Goal: Information Seeking & Learning: Learn about a topic

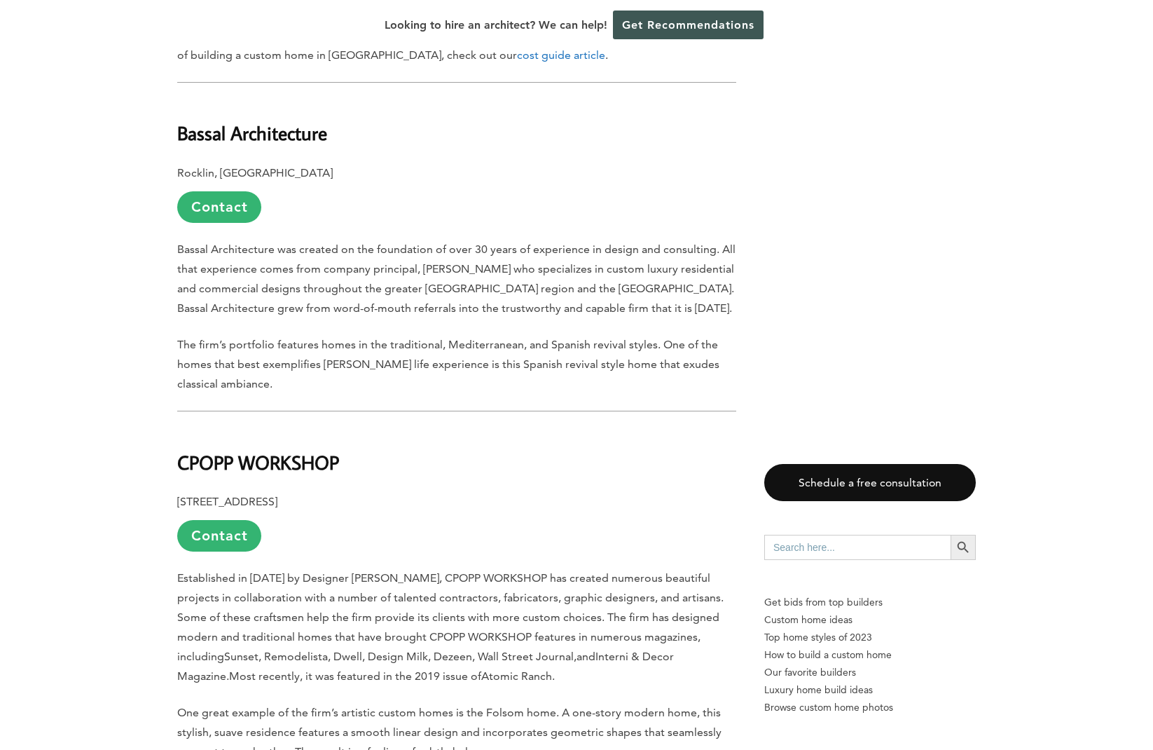
scroll to position [1518, 0]
drag, startPoint x: 342, startPoint y: 133, endPoint x: 179, endPoint y: 129, distance: 163.3
click at [178, 129] on b "Bassal Architecture" at bounding box center [252, 130] width 150 height 25
copy b "Bassal Architecture"
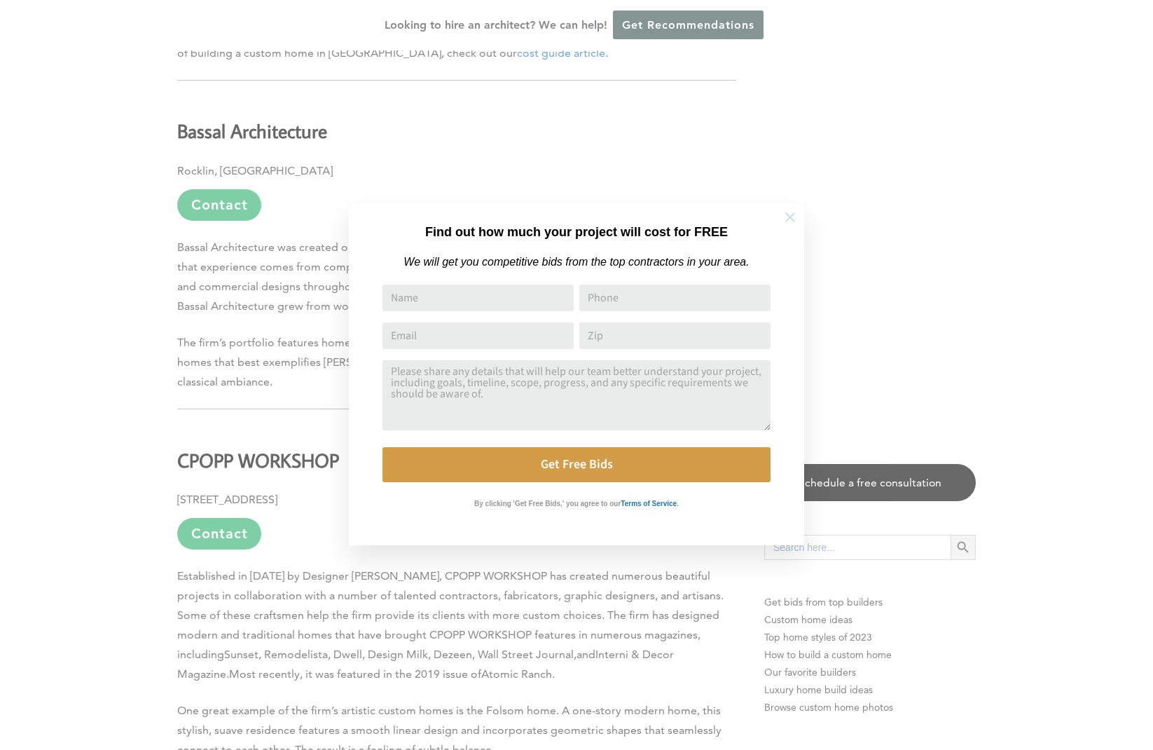
click at [795, 218] on icon at bounding box center [790, 217] width 15 height 15
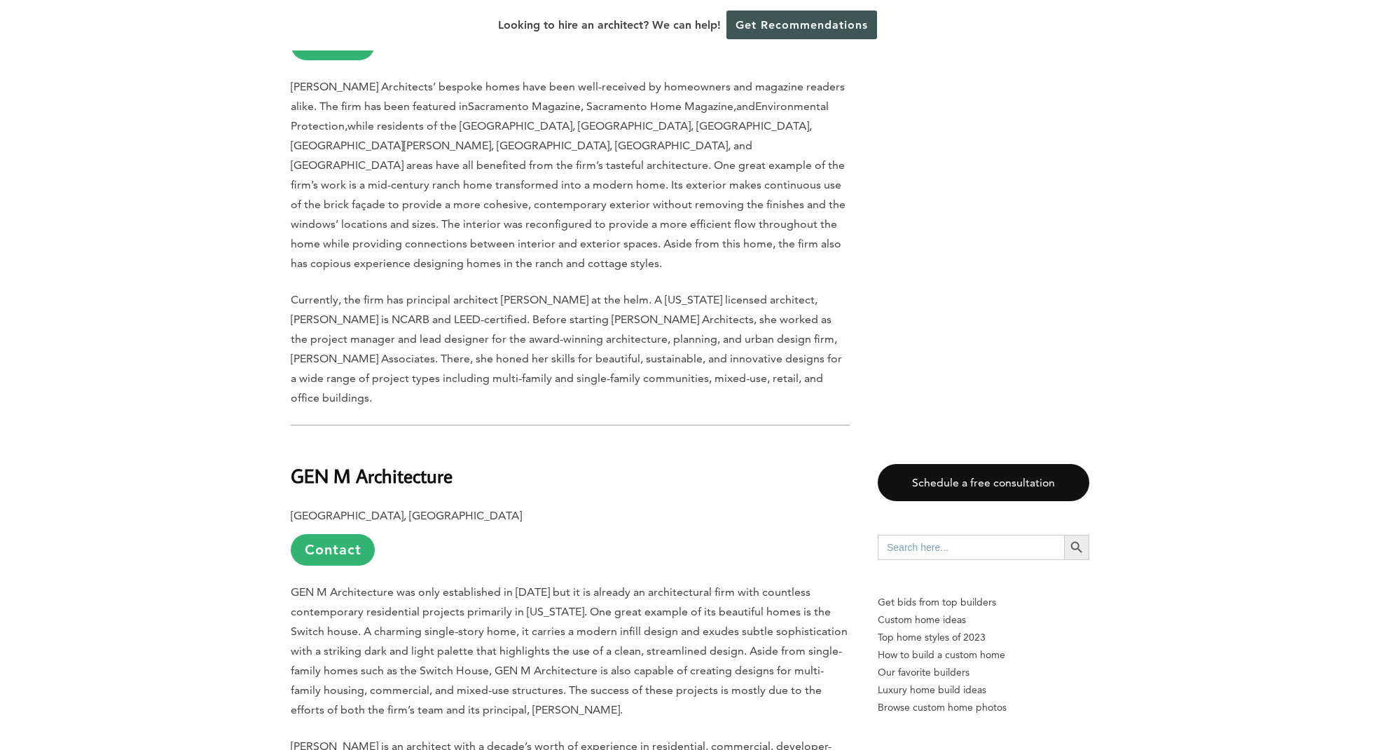
scroll to position [3101, 0]
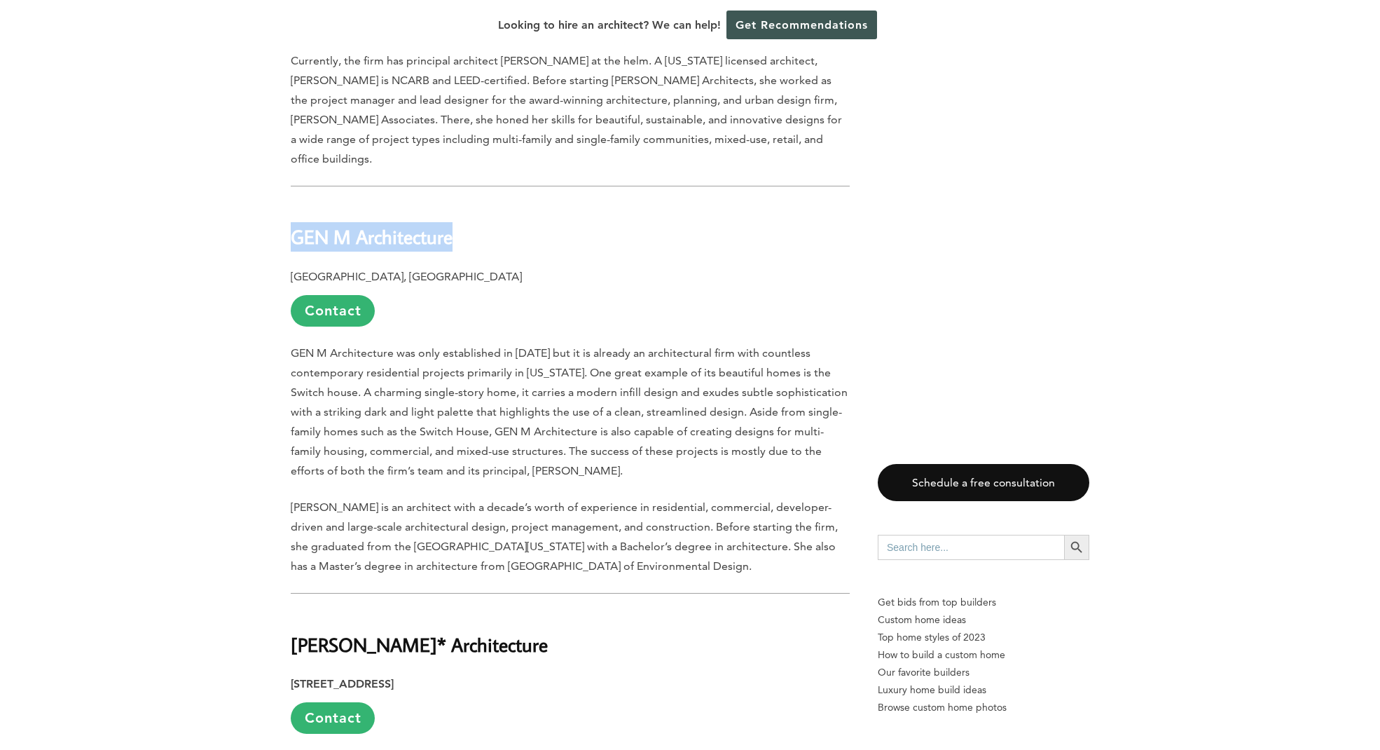
drag, startPoint x: 463, startPoint y: 157, endPoint x: 288, endPoint y: 154, distance: 175.2
copy b "GEN M Architecture"
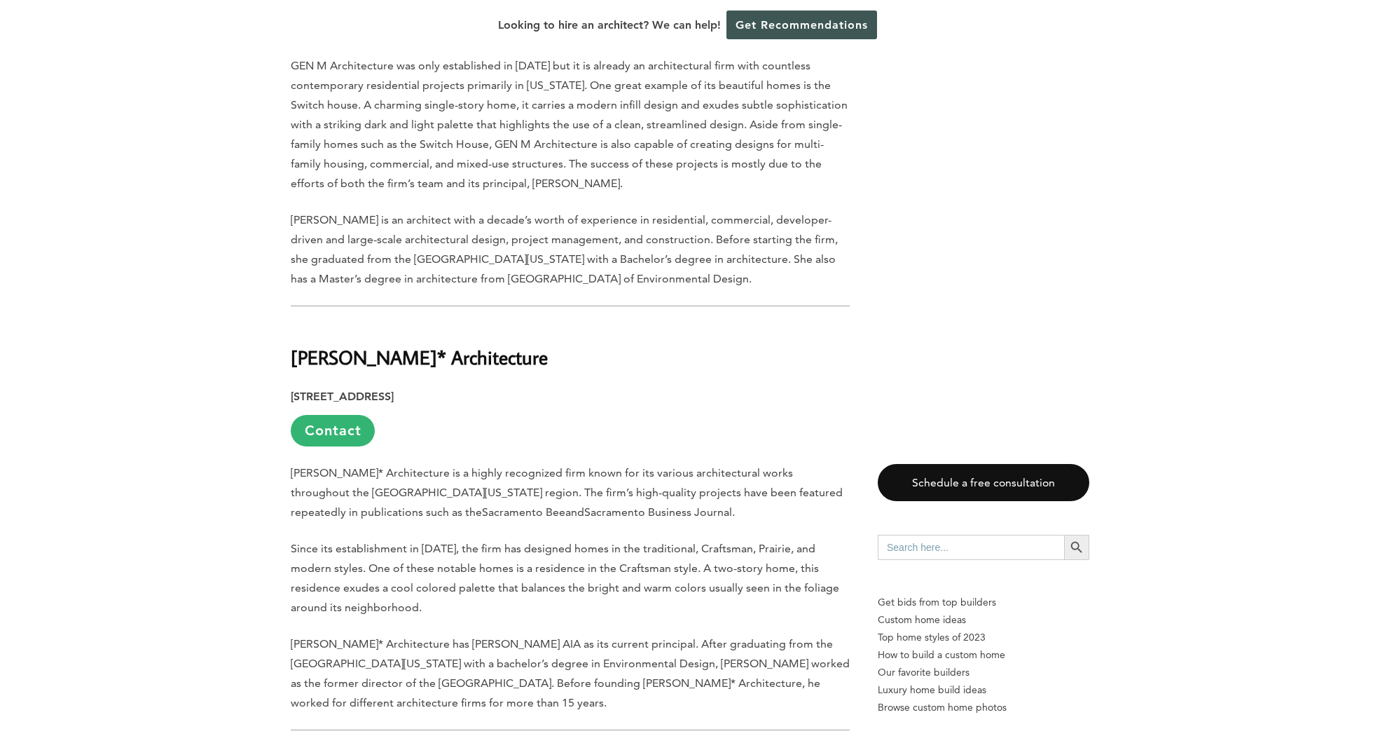
scroll to position [3389, 0]
drag, startPoint x: 489, startPoint y: 275, endPoint x: 275, endPoint y: 270, distance: 213.8
copy b "[PERSON_NAME]* Architecture"
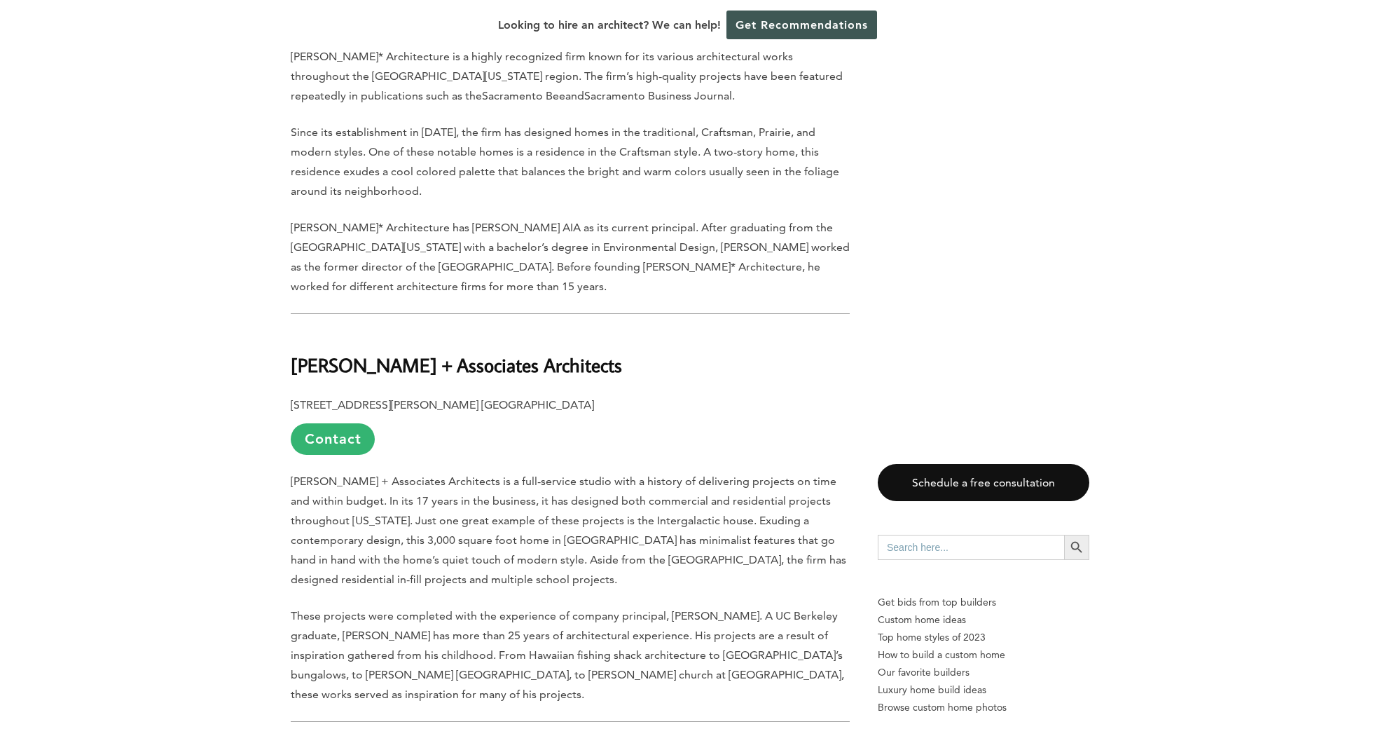
scroll to position [3811, 0]
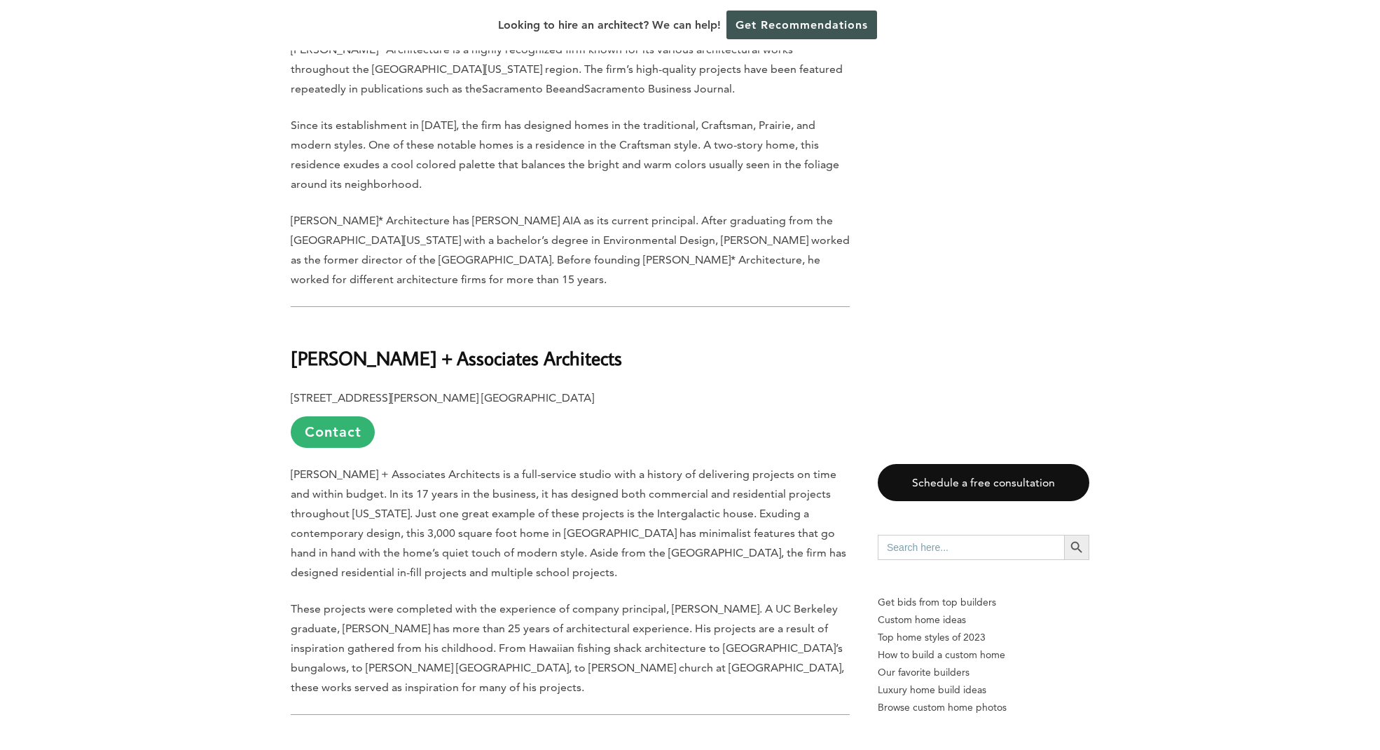
click at [618, 467] on span "[PERSON_NAME] + Associates Architects is a full-service studio with a history o…" at bounding box center [569, 522] width 556 height 111
click at [541, 324] on h2 "[PERSON_NAME] + Associates Architects" at bounding box center [570, 348] width 559 height 48
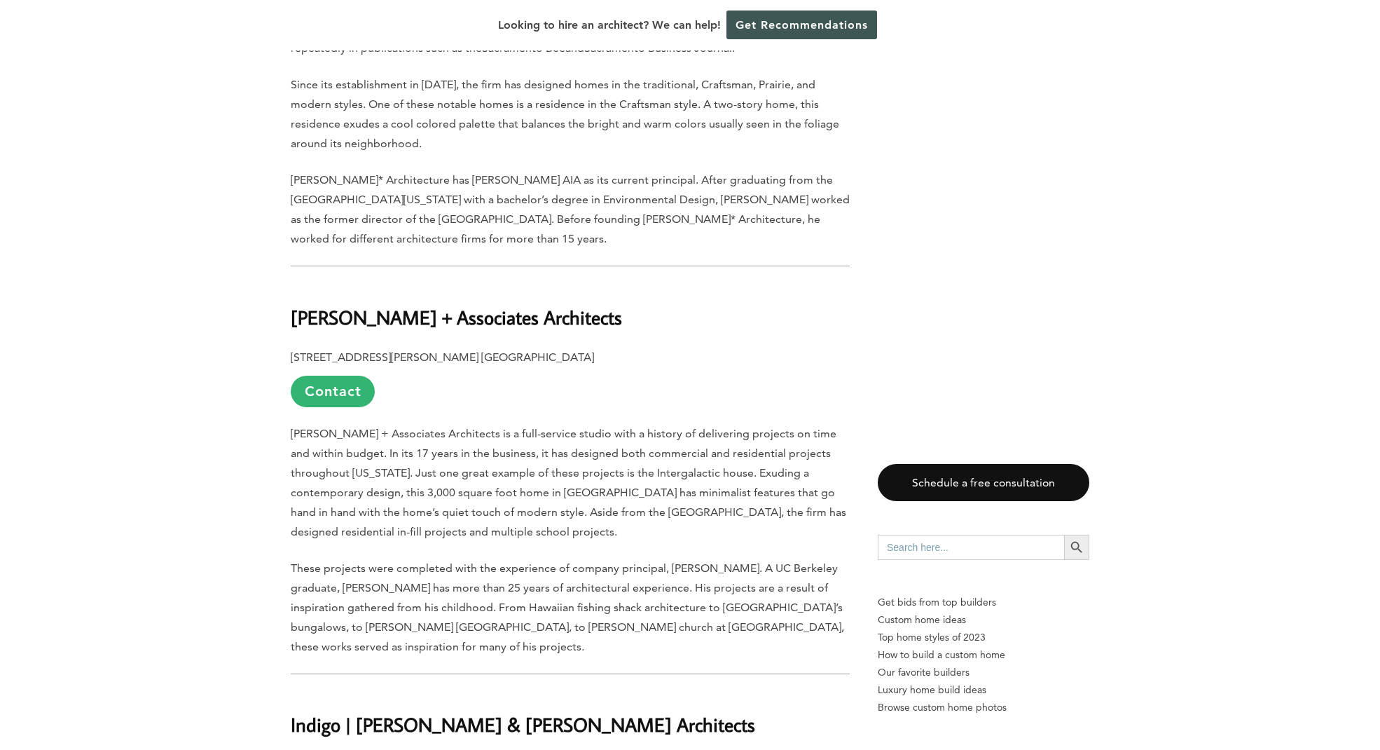
scroll to position [3852, 0]
drag, startPoint x: 542, startPoint y: 238, endPoint x: 279, endPoint y: 233, distance: 262.8
copy b "[PERSON_NAME] + Associates Architects"
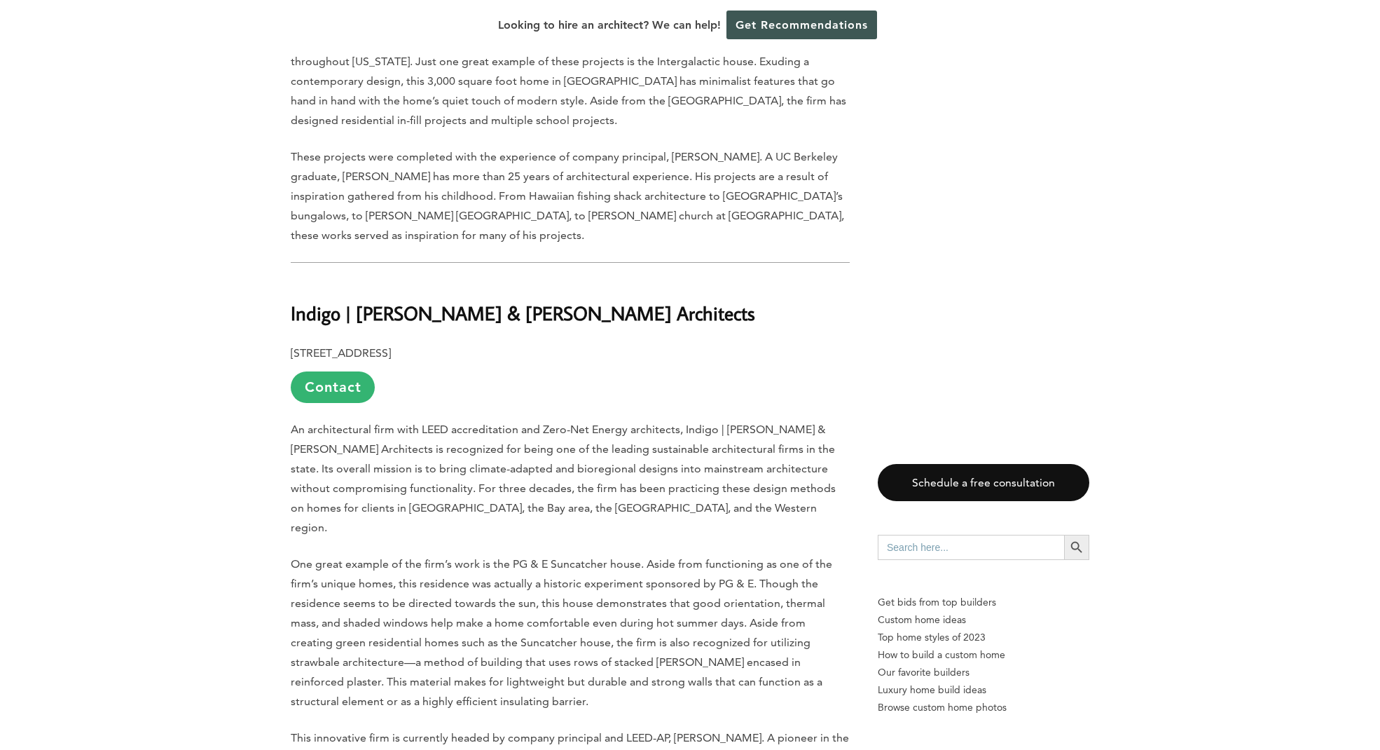
scroll to position [4264, 0]
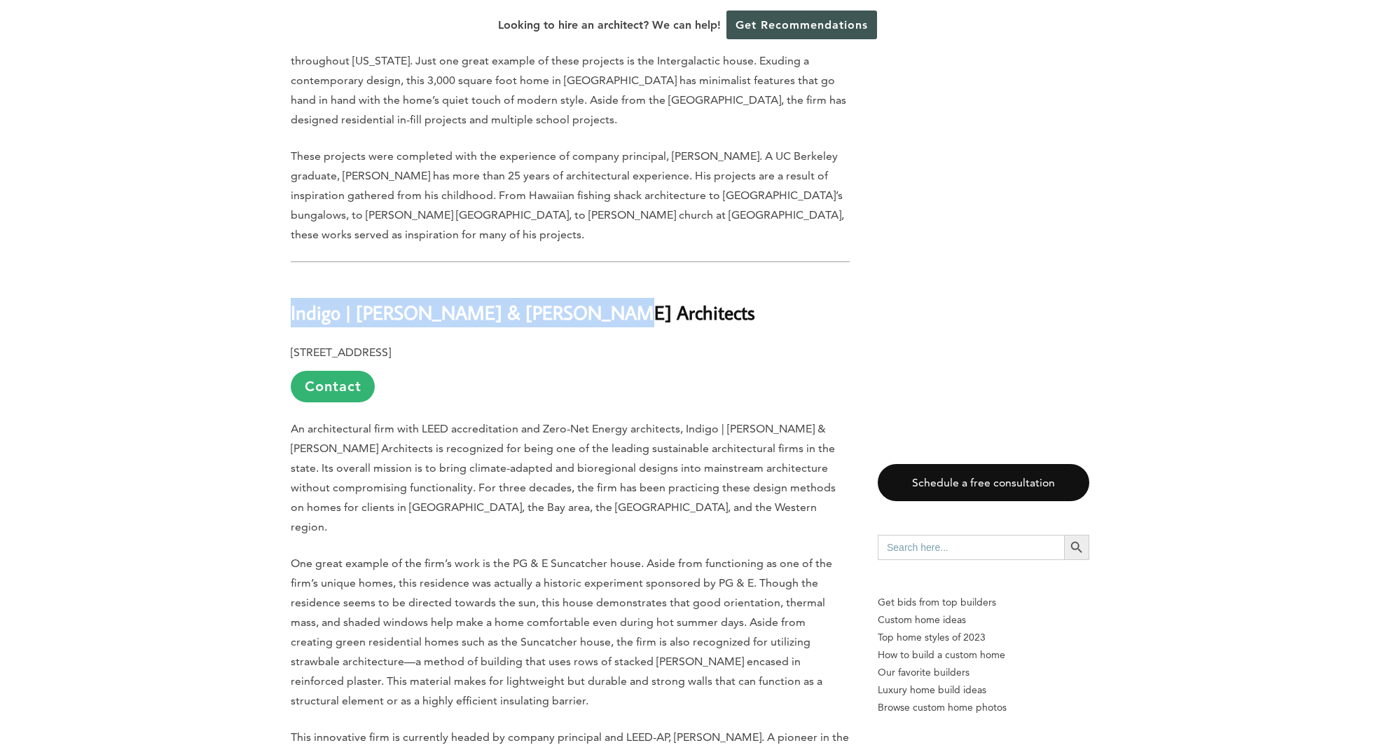
drag, startPoint x: 617, startPoint y: 232, endPoint x: 292, endPoint y: 229, distance: 325.8
click at [292, 279] on h2 "Indigo | [PERSON_NAME] & [PERSON_NAME] Architects" at bounding box center [570, 303] width 559 height 48
copy b "Indigo | [PERSON_NAME] & [PERSON_NAME] Architects"
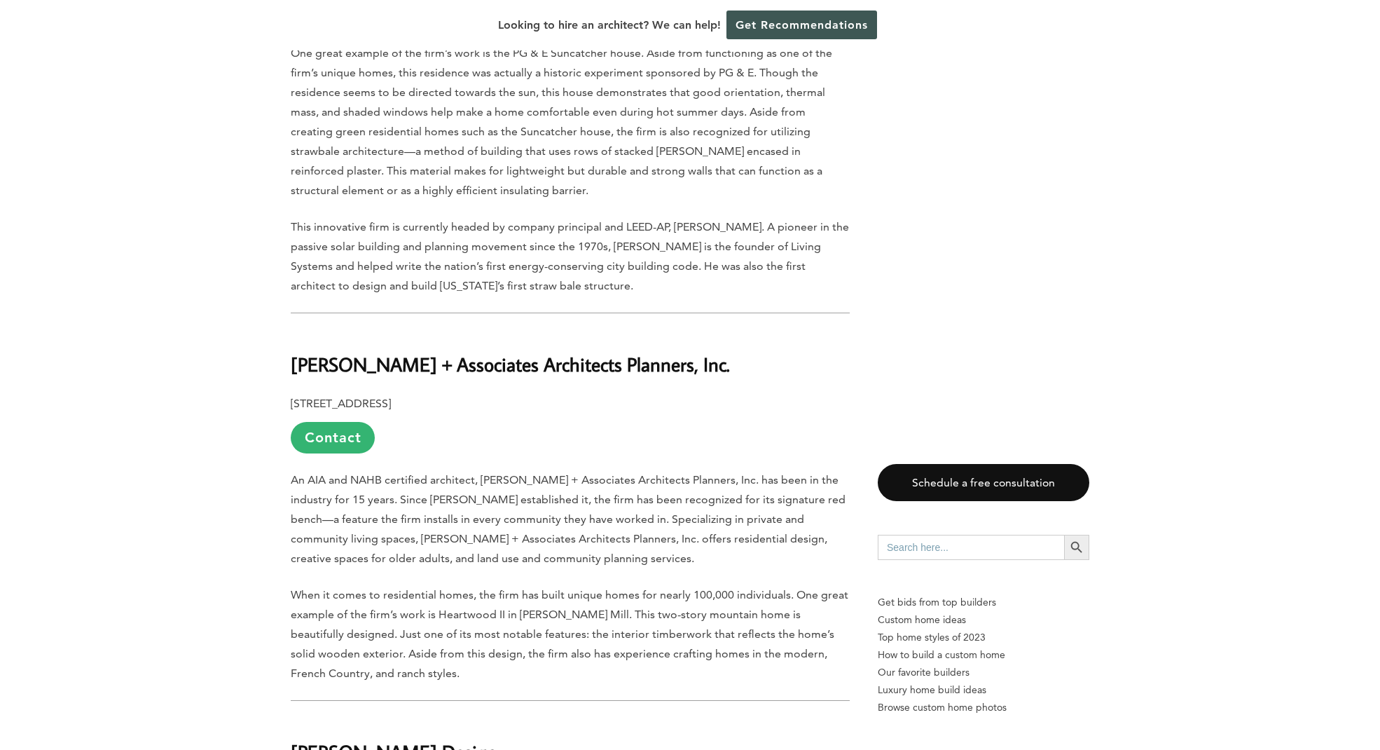
scroll to position [4806, 0]
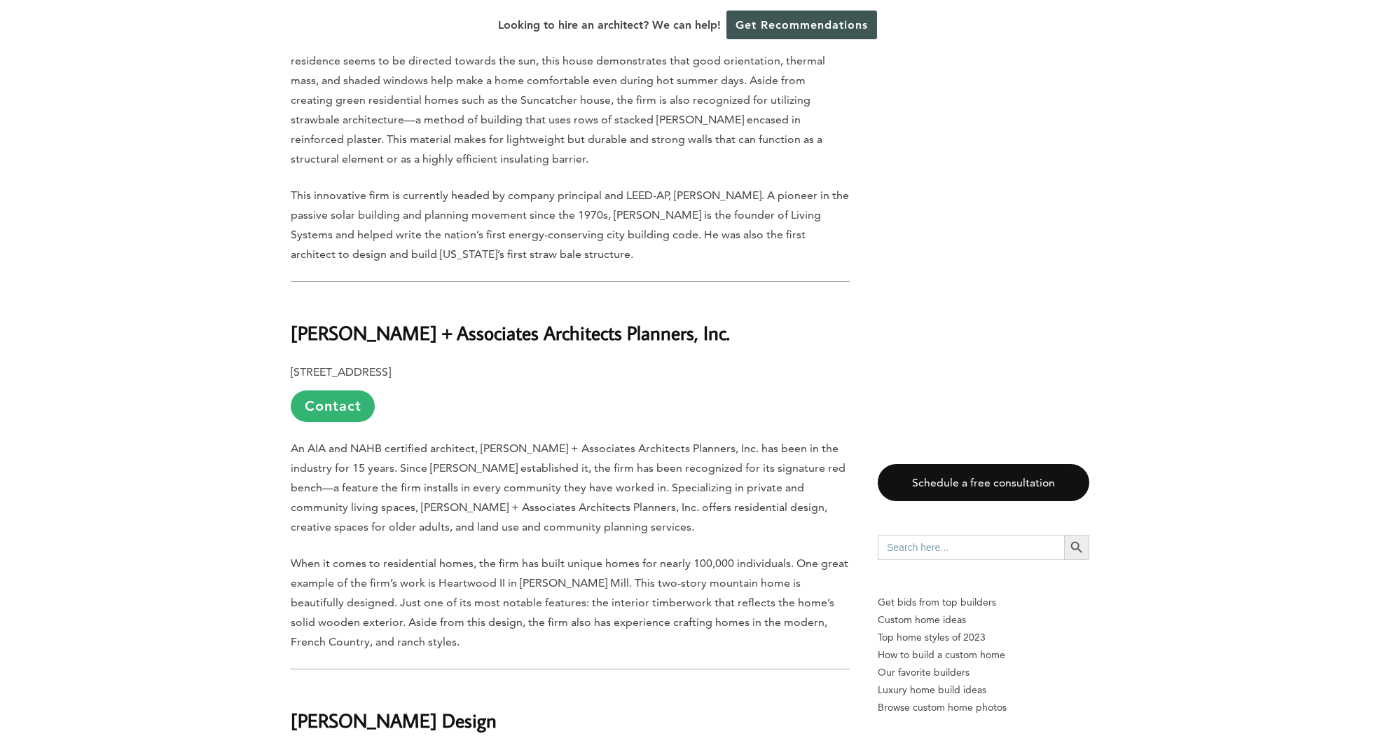
drag, startPoint x: 734, startPoint y: 228, endPoint x: 293, endPoint y: 224, distance: 440.8
click at [293, 320] on b "[PERSON_NAME] + Associates Architects Planners, Inc." at bounding box center [510, 332] width 439 height 25
copy b "[PERSON_NAME] + Associates Architects Planners, Inc."
drag, startPoint x: 1202, startPoint y: 313, endPoint x: 1277, endPoint y: 191, distance: 143.7
click at [1153, 313] on div "Last updated on [DATE] 04:07 pm Set in the middle of a four-county metropolitan…" at bounding box center [690, 507] width 1380 height 8605
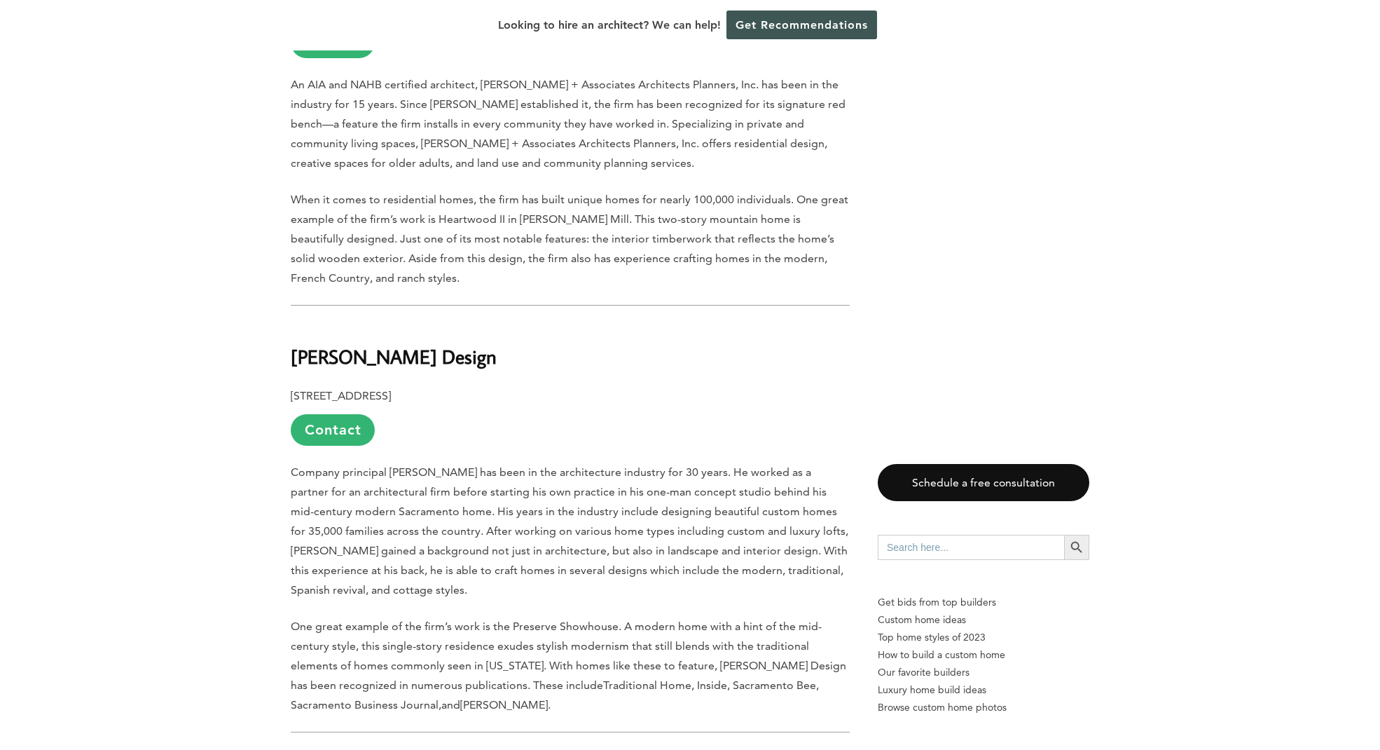
scroll to position [5170, 0]
drag, startPoint x: 484, startPoint y: 259, endPoint x: 289, endPoint y: 254, distance: 194.1
click at [289, 254] on div "Last updated on [DATE] 04:07 pm Set in the middle of a four-county metropolitan…" at bounding box center [690, 142] width 844 height 8605
copy b "[PERSON_NAME] Design"
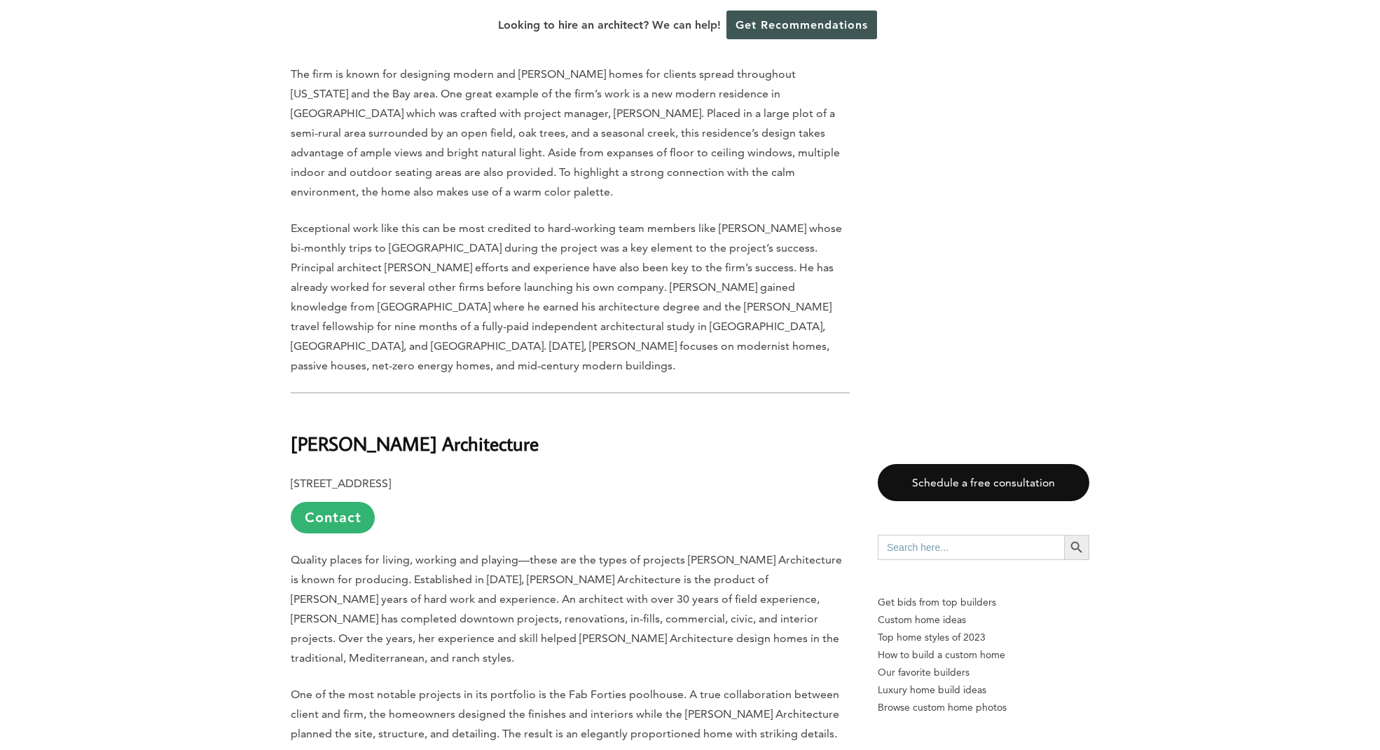
scroll to position [6133, 0]
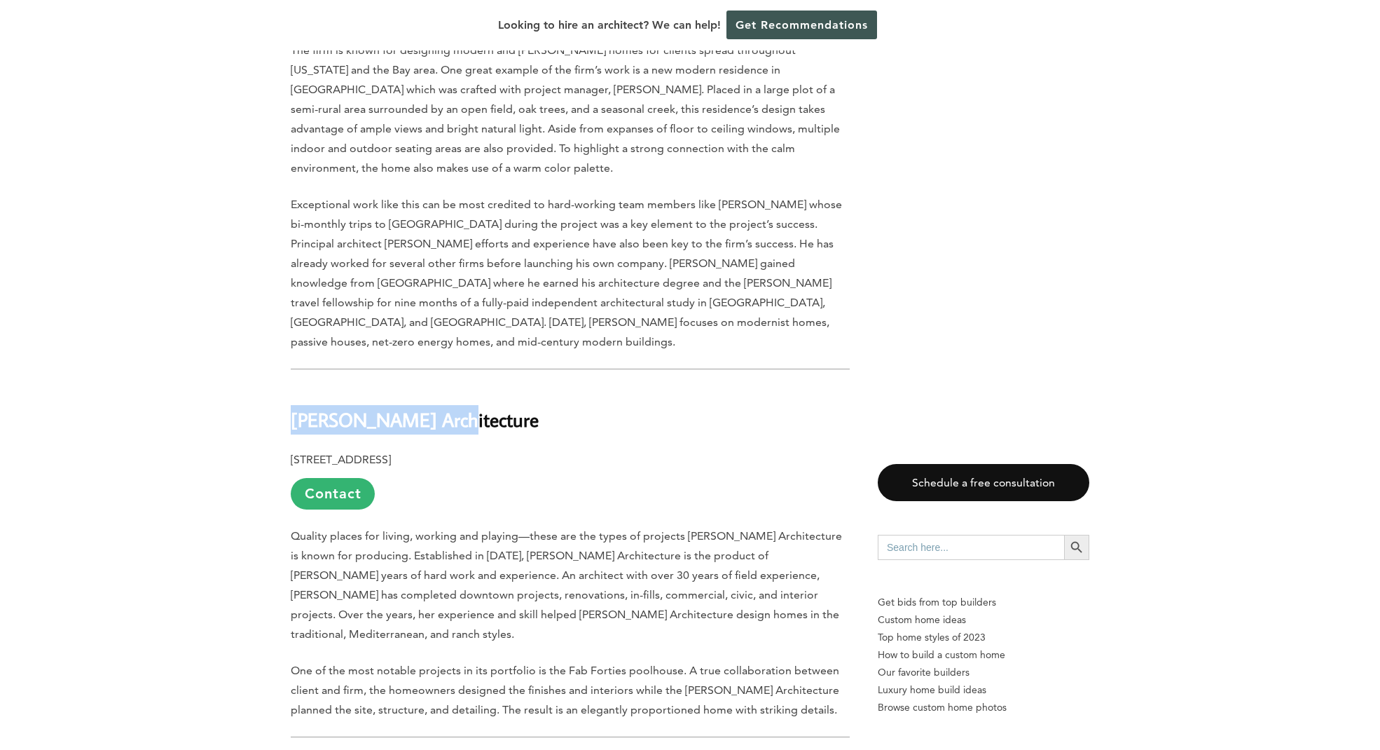
drag, startPoint x: 454, startPoint y: 259, endPoint x: 297, endPoint y: 256, distance: 157.0
click at [294, 386] on h2 "[PERSON_NAME] Architecture" at bounding box center [570, 410] width 559 height 48
copy b "[PERSON_NAME] Architecture"
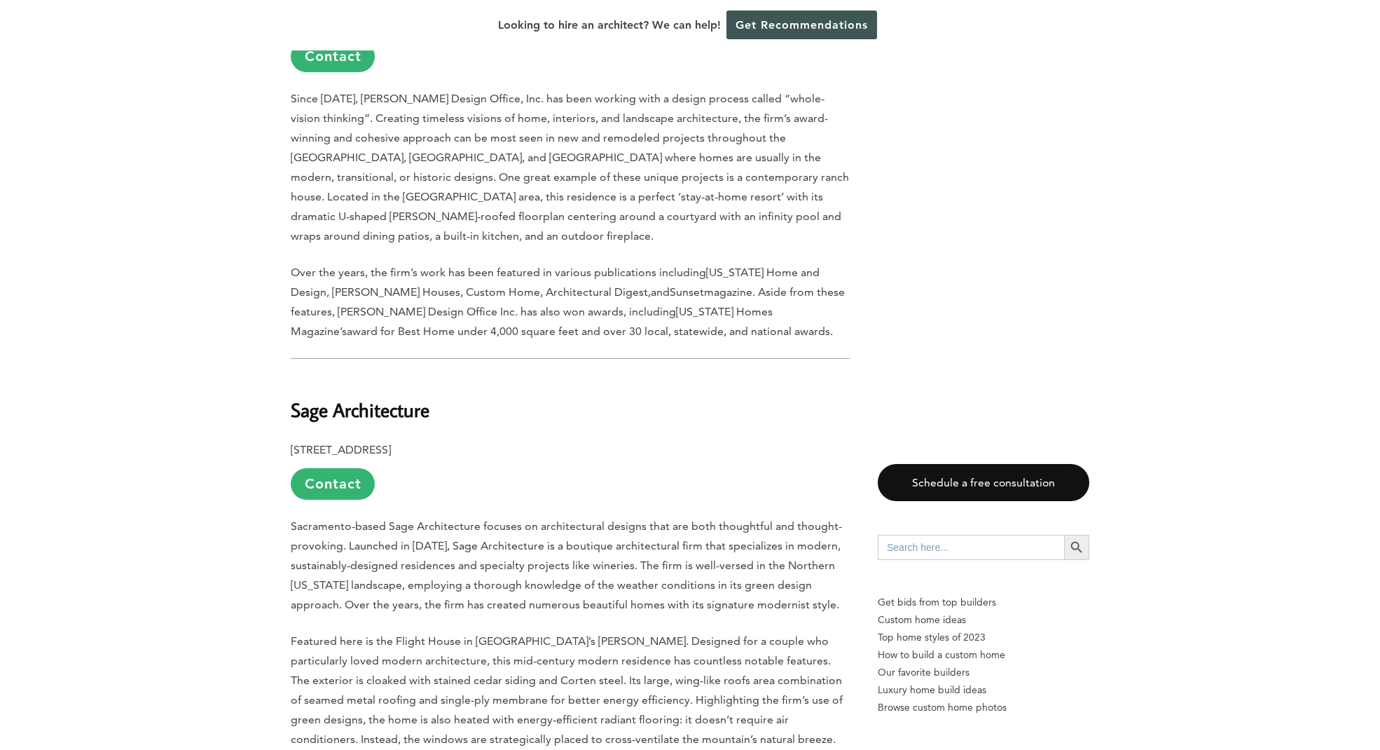
scroll to position [6945, 0]
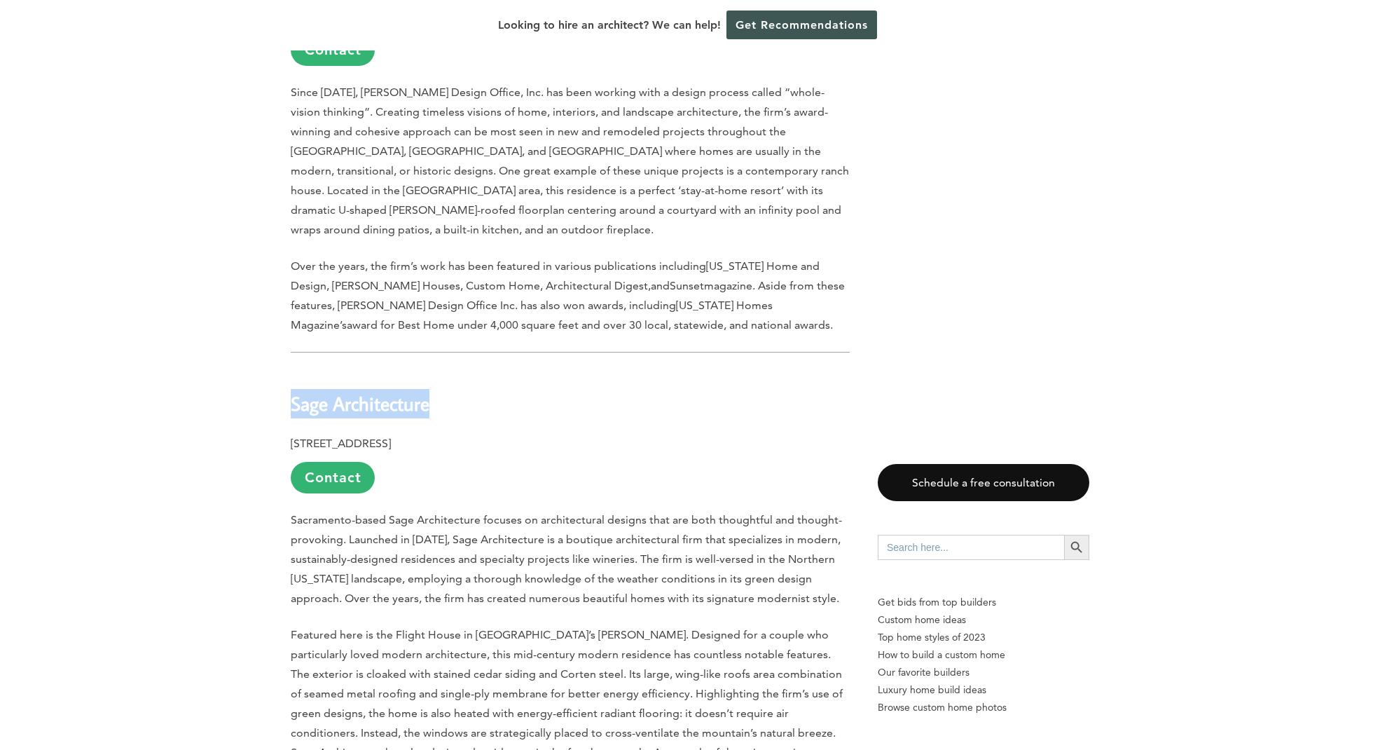
drag, startPoint x: 441, startPoint y: 204, endPoint x: 296, endPoint y: 202, distance: 145.1
click at [296, 369] on h2 "Sage Architecture" at bounding box center [570, 393] width 559 height 48
copy b "Sage Architecture"
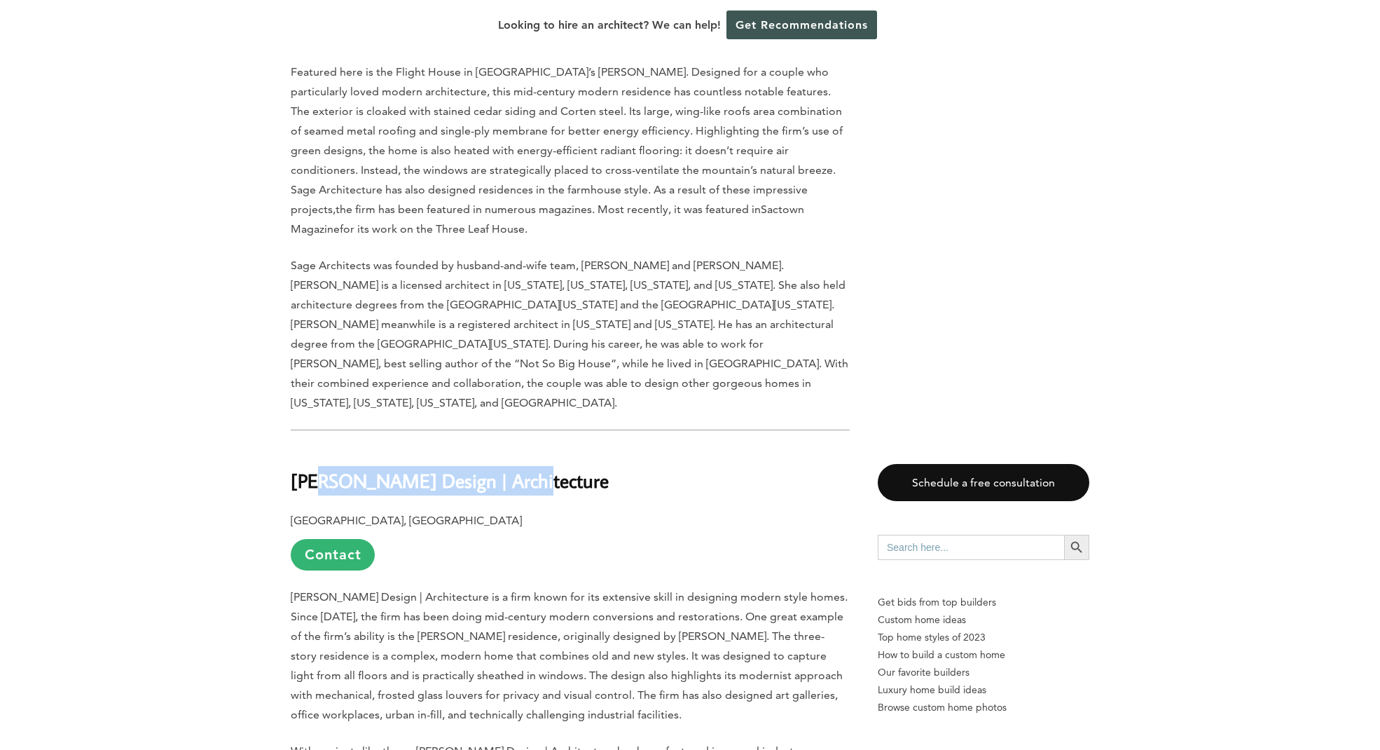
scroll to position [7509, 0]
drag, startPoint x: 528, startPoint y: 236, endPoint x: 296, endPoint y: 234, distance: 232.7
click at [296, 467] on b "[PERSON_NAME] Design | Architecture" at bounding box center [450, 479] width 318 height 25
copy b "[PERSON_NAME] Design | Architecture"
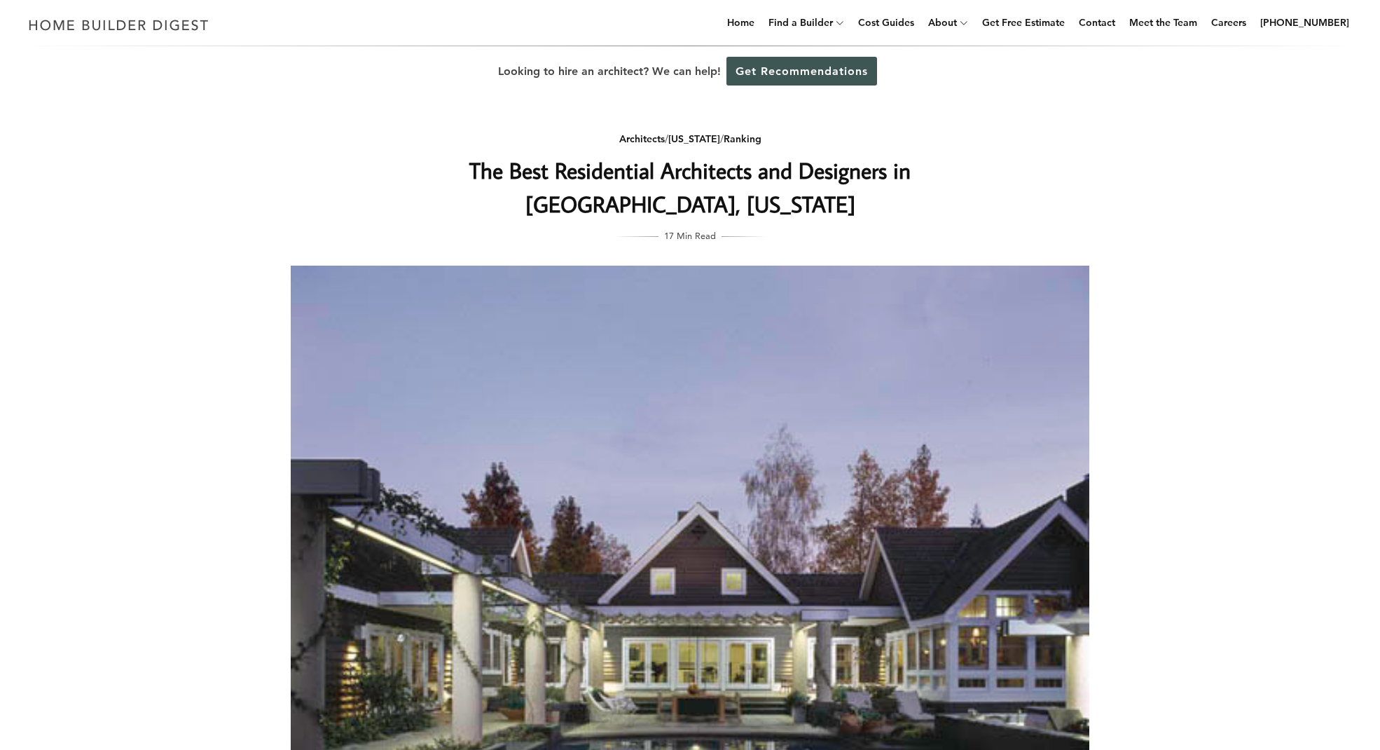
scroll to position [0, 0]
